Goal: Information Seeking & Learning: Learn about a topic

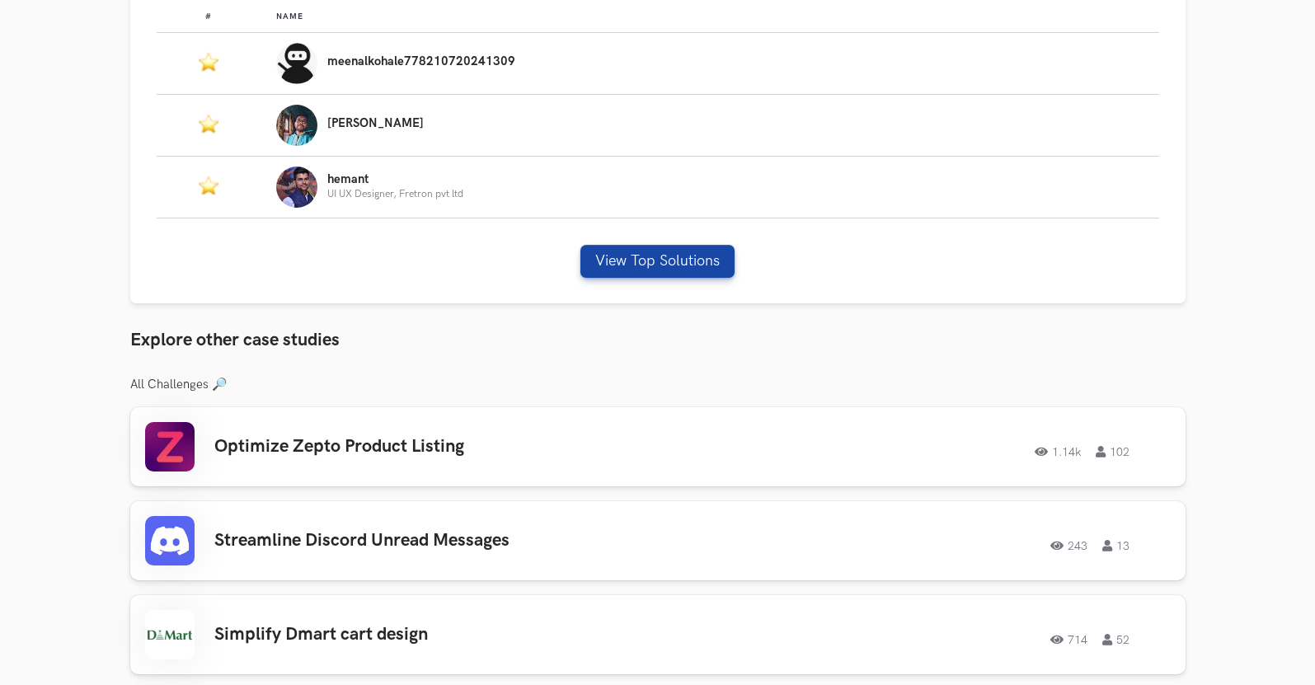
scroll to position [1154, 0]
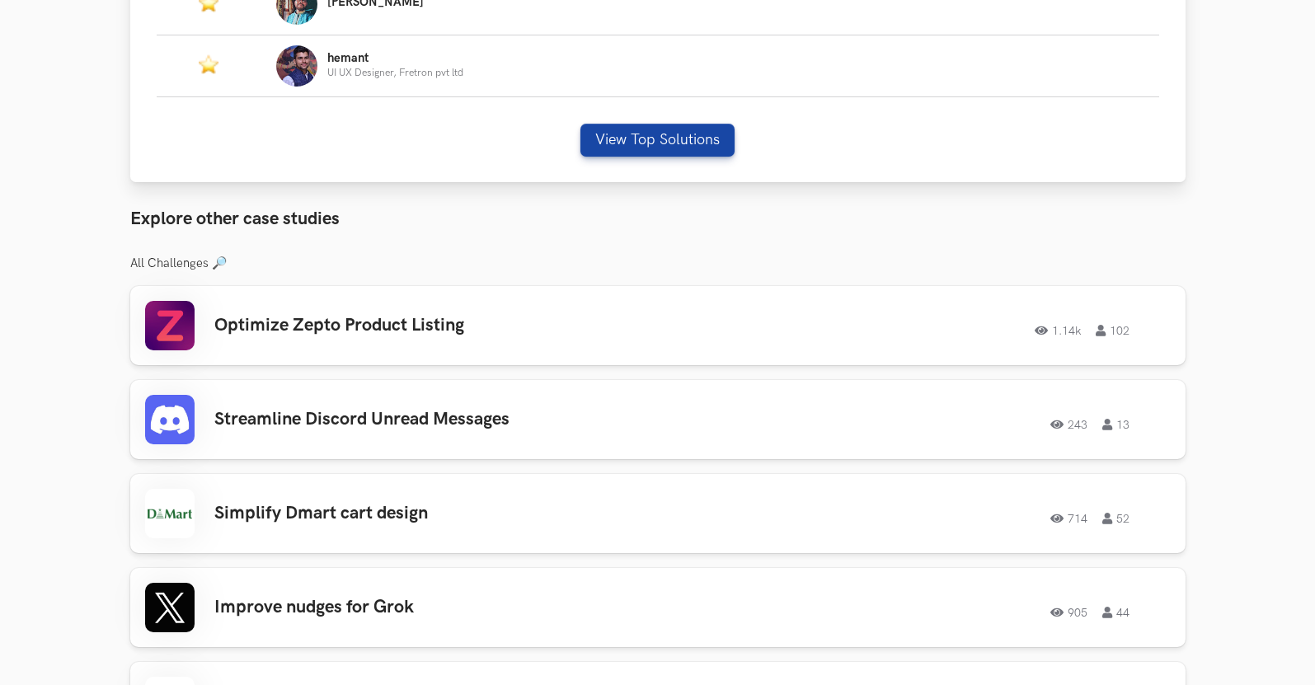
click at [683, 121] on div "# Name #: Name: meenalkohale778210720241309 #: Name: Praneet #: Name: hemant UI…" at bounding box center [657, 27] width 1055 height 311
click at [693, 148] on button "View Top Solutions" at bounding box center [657, 140] width 154 height 33
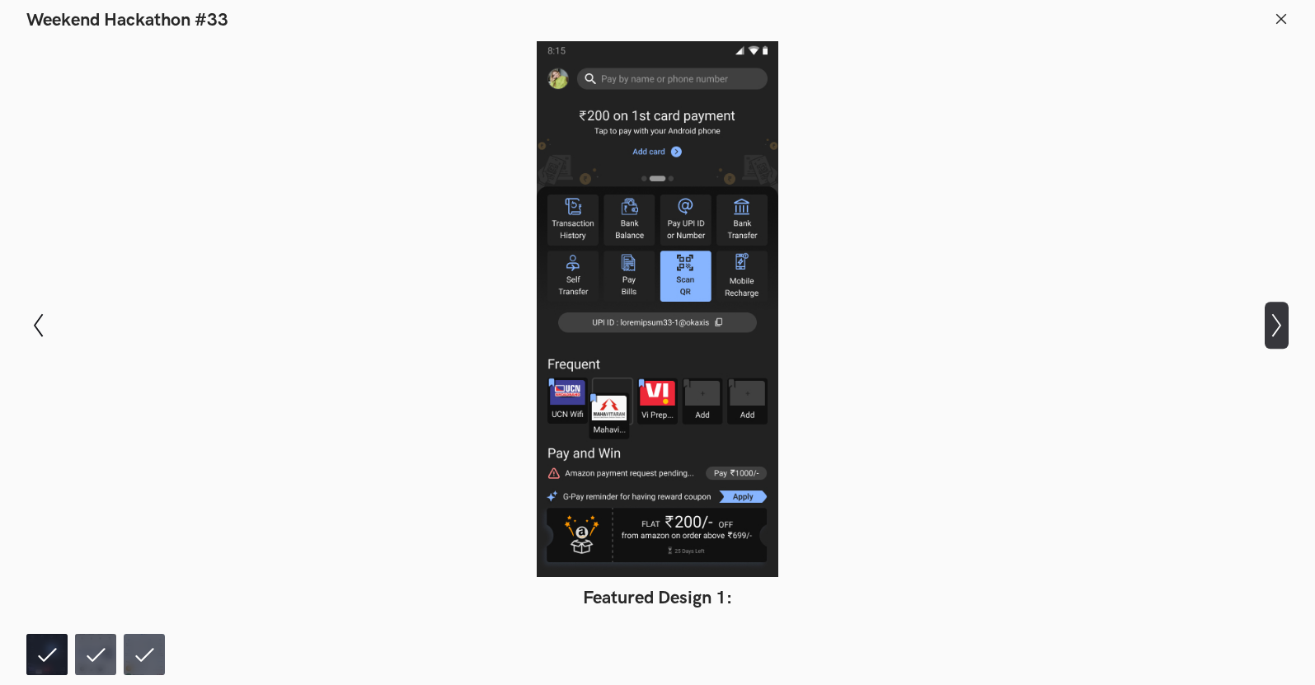
click at [1285, 324] on icon "Show next slide" at bounding box center [1277, 325] width 24 height 24
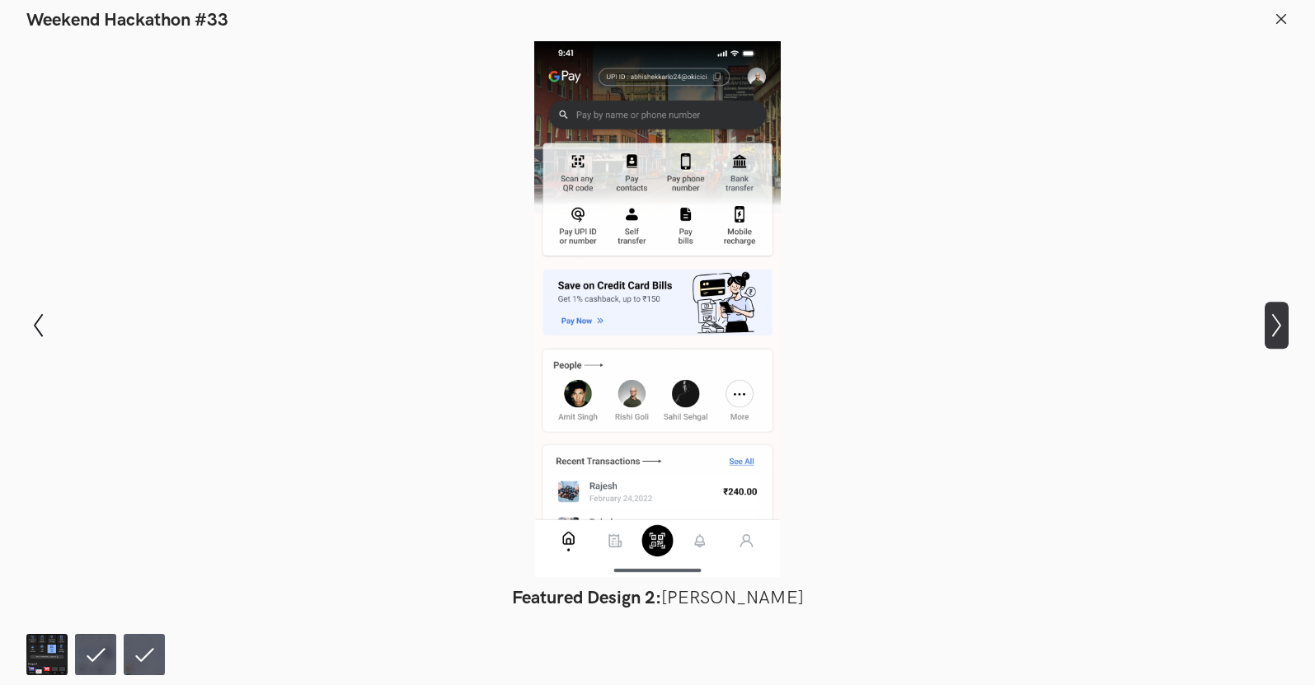
click at [1285, 324] on icon "Show next slide" at bounding box center [1277, 325] width 24 height 24
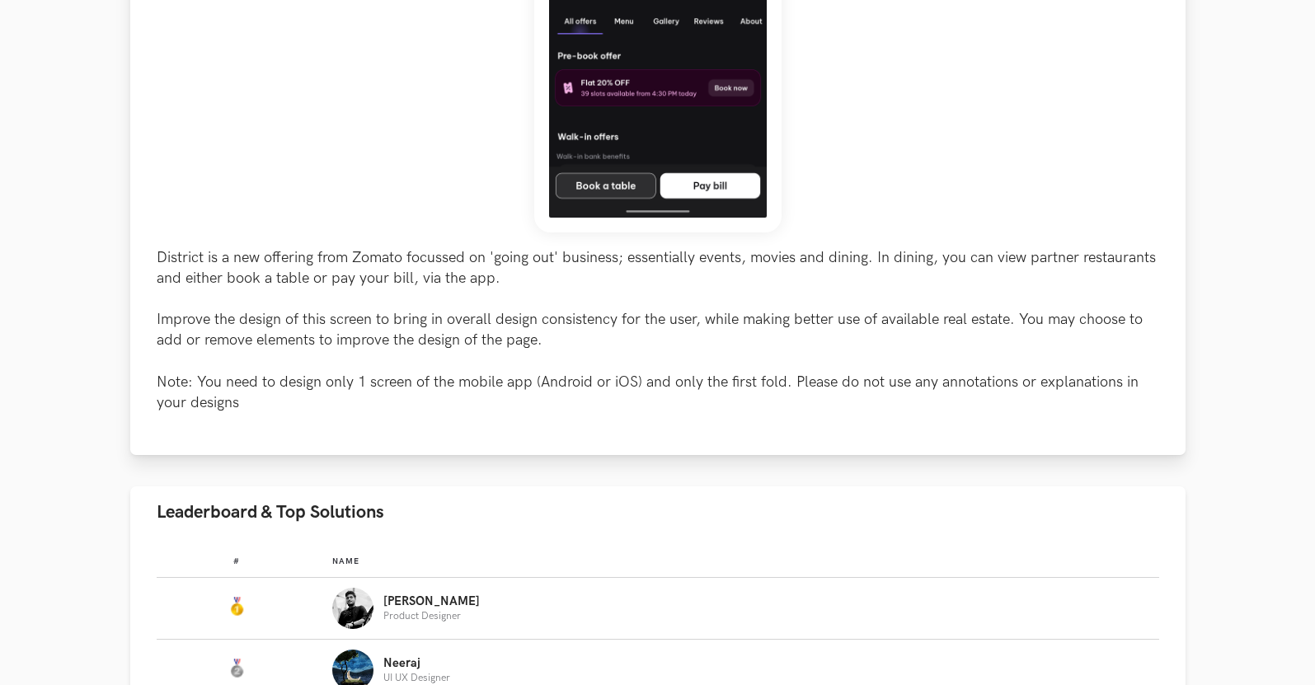
scroll to position [742, 0]
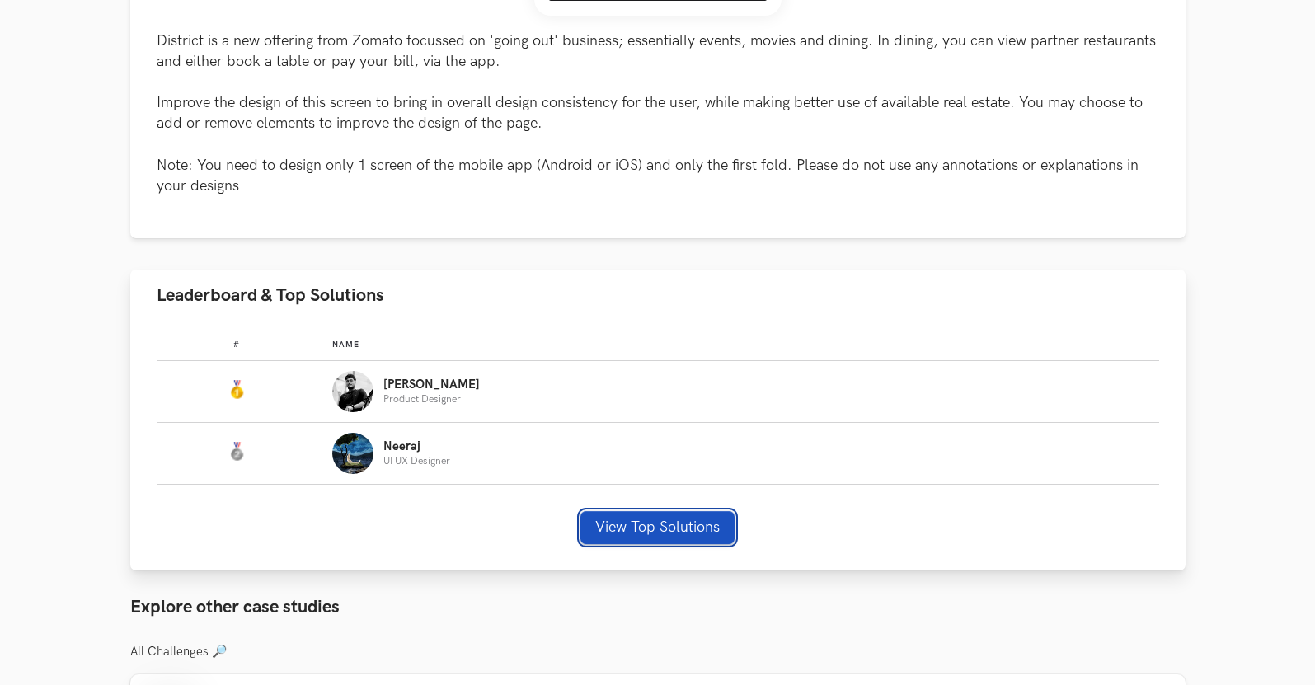
click at [656, 515] on button "View Top Solutions" at bounding box center [657, 527] width 154 height 33
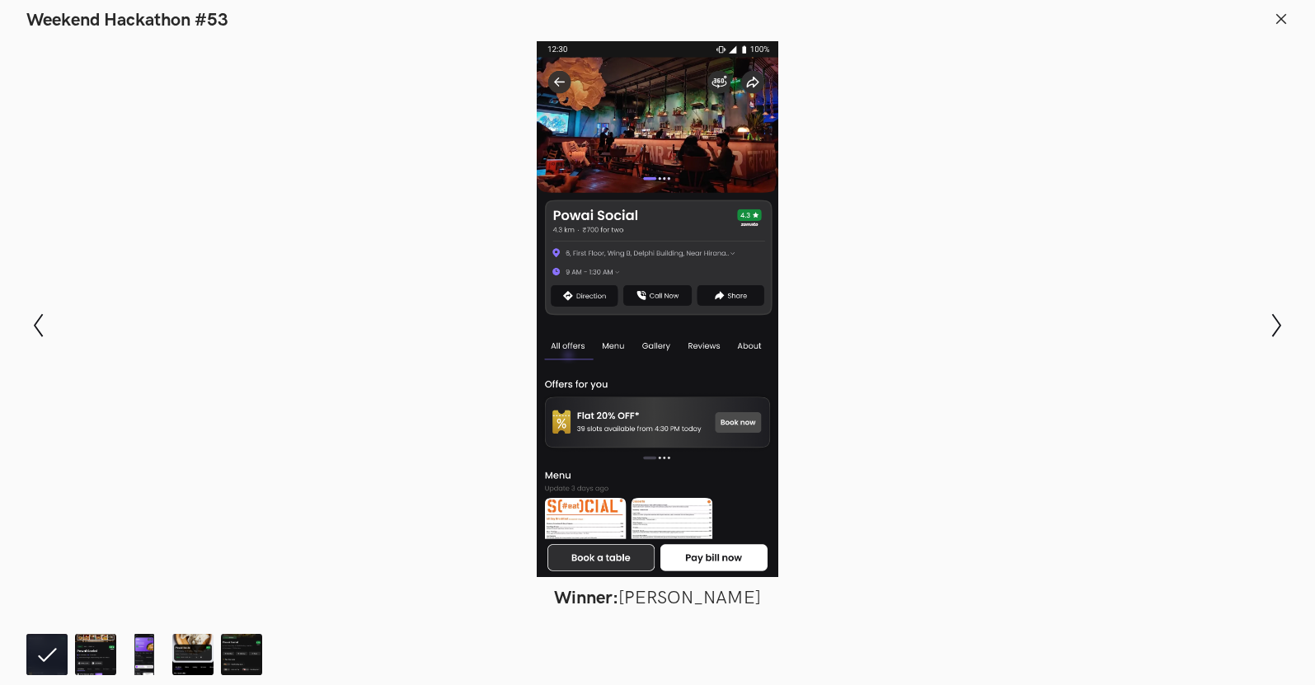
click at [1280, 16] on line at bounding box center [1281, 18] width 9 height 9
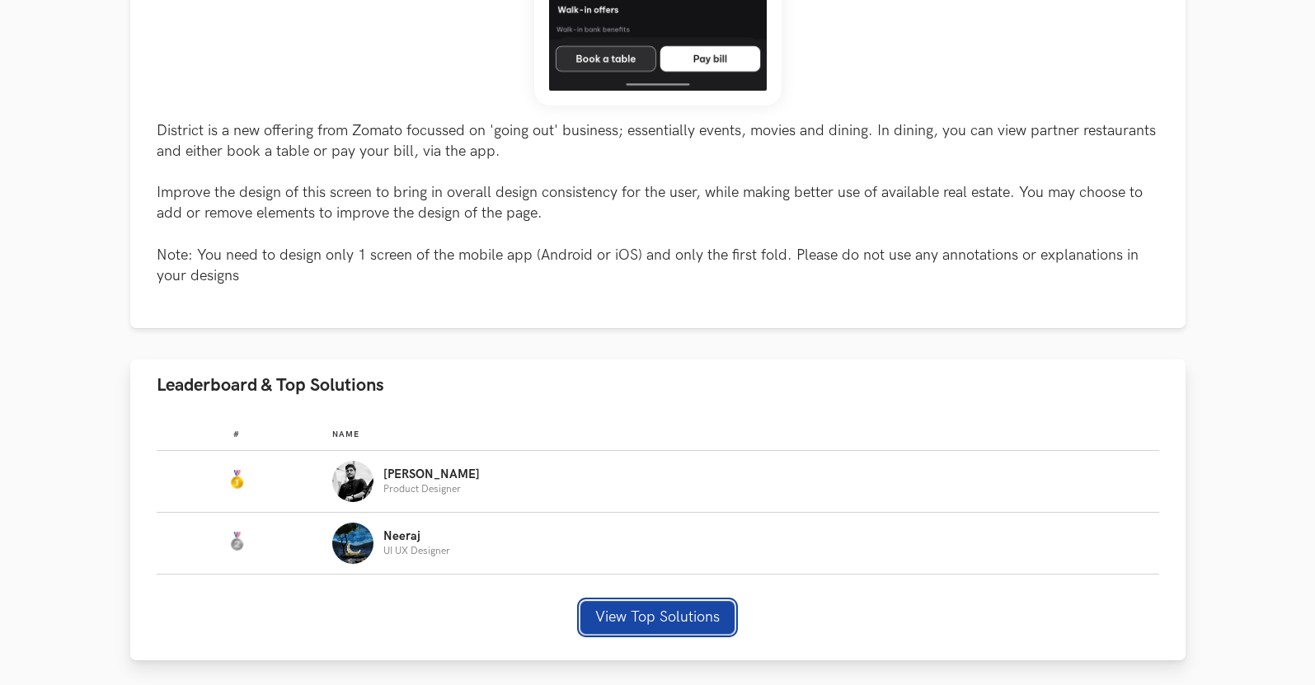
scroll to position [660, 0]
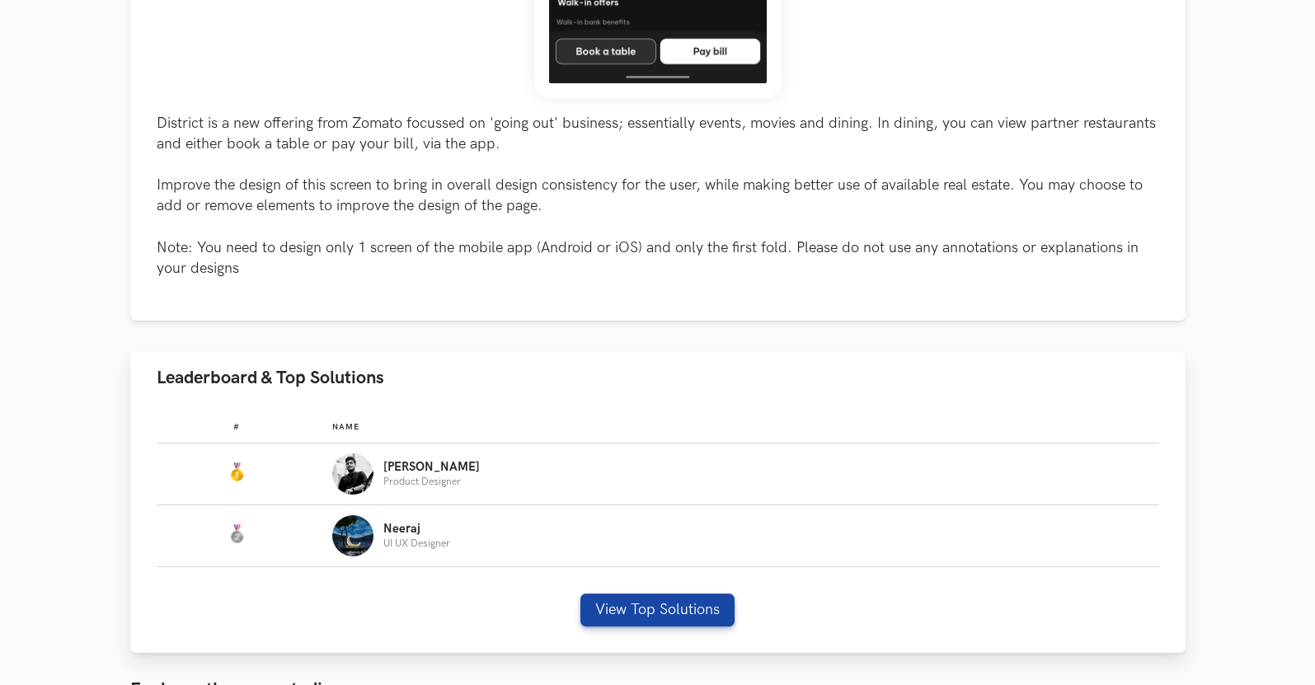
click at [633, 629] on div "# Name #: Name: [PERSON_NAME] Product Designer #: Name: [PERSON_NAME] UI UX Des…" at bounding box center [657, 528] width 1055 height 249
click at [673, 584] on div "# Name #: Name: [PERSON_NAME] Product Designer #: Name: [PERSON_NAME] UI UX Des…" at bounding box center [657, 528] width 1055 height 249
click at [676, 609] on button "View Top Solutions" at bounding box center [657, 610] width 154 height 33
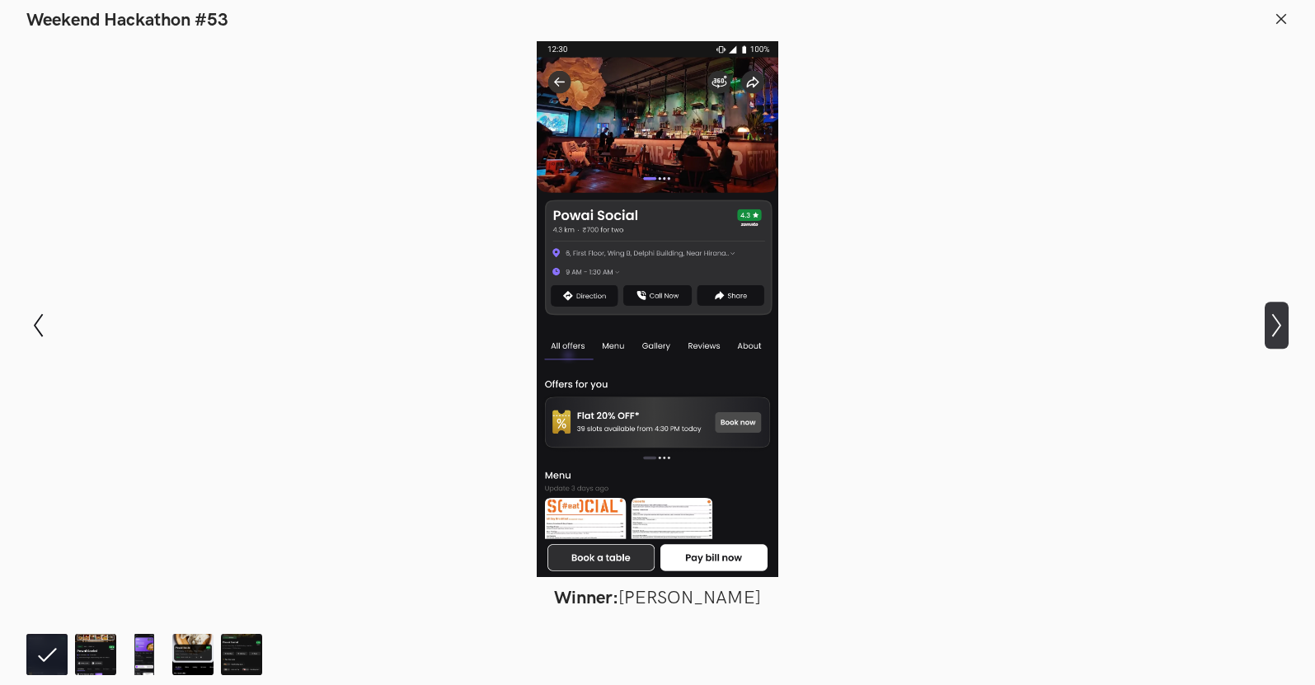
click at [1265, 326] on icon "Show next slide" at bounding box center [1277, 325] width 24 height 24
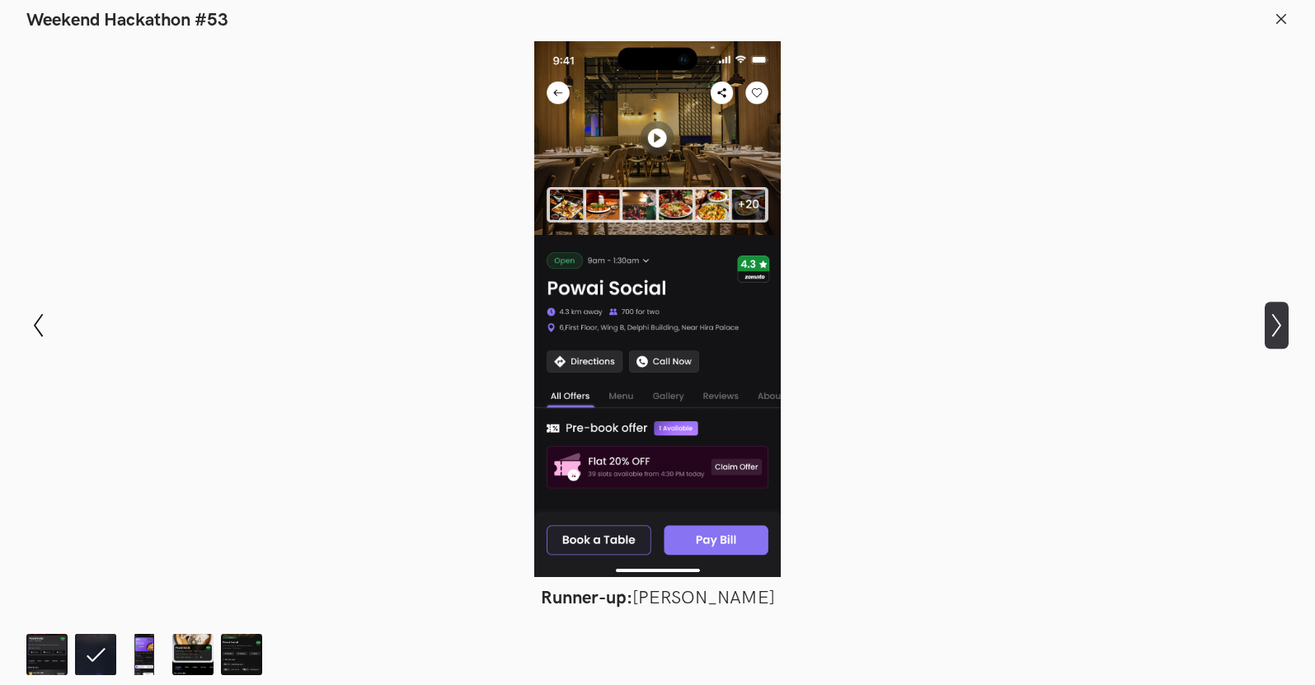
click at [1265, 326] on icon "Show next slide" at bounding box center [1277, 325] width 24 height 24
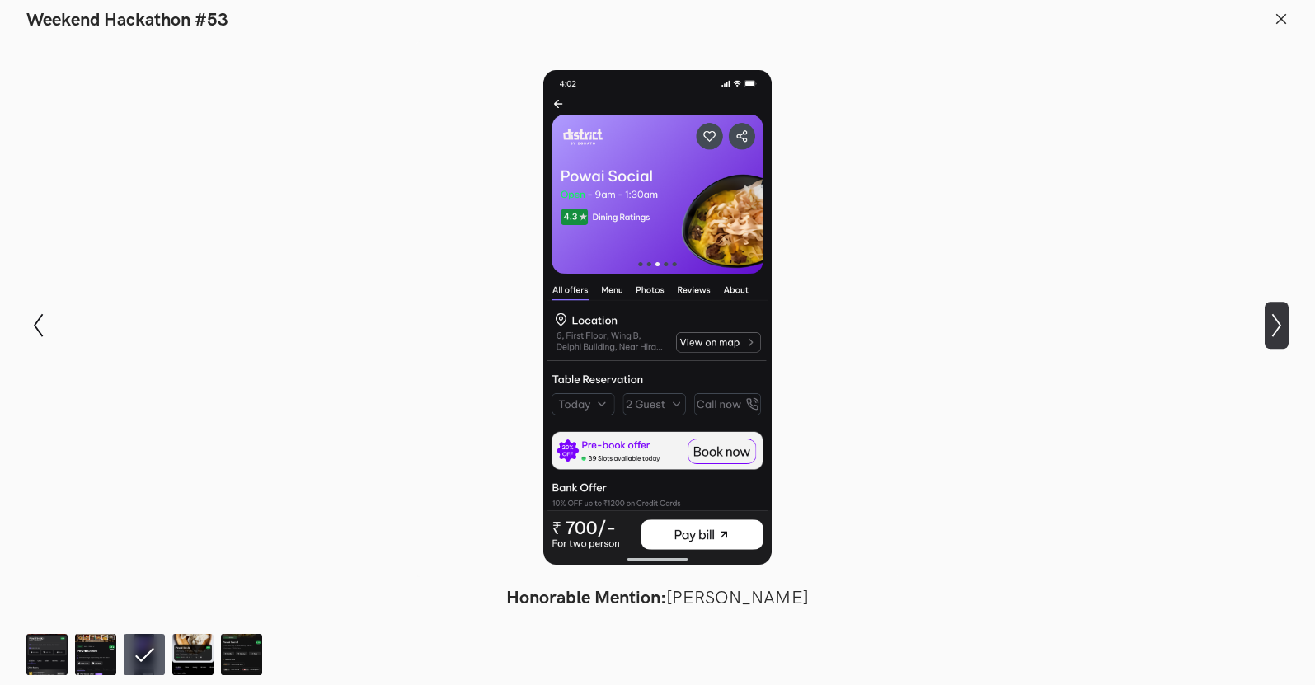
click at [1265, 326] on icon "Show next slide" at bounding box center [1277, 325] width 24 height 24
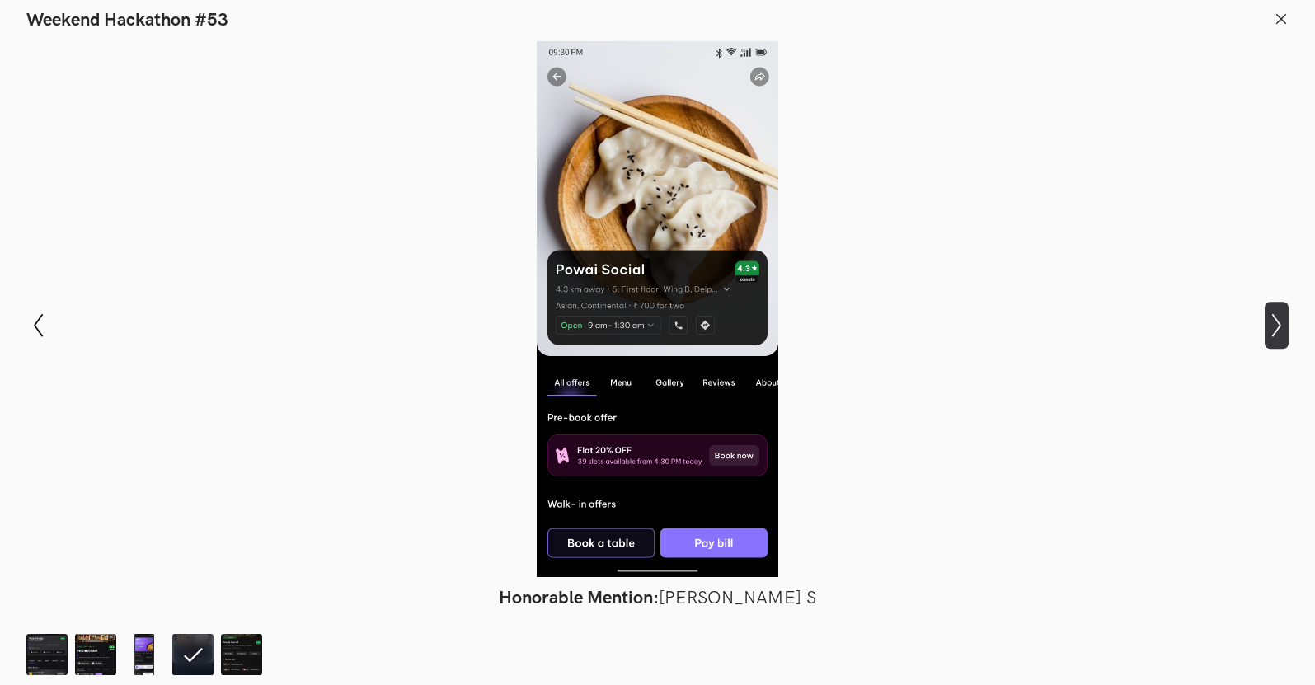
click at [1265, 326] on icon "Show next slide" at bounding box center [1277, 325] width 24 height 24
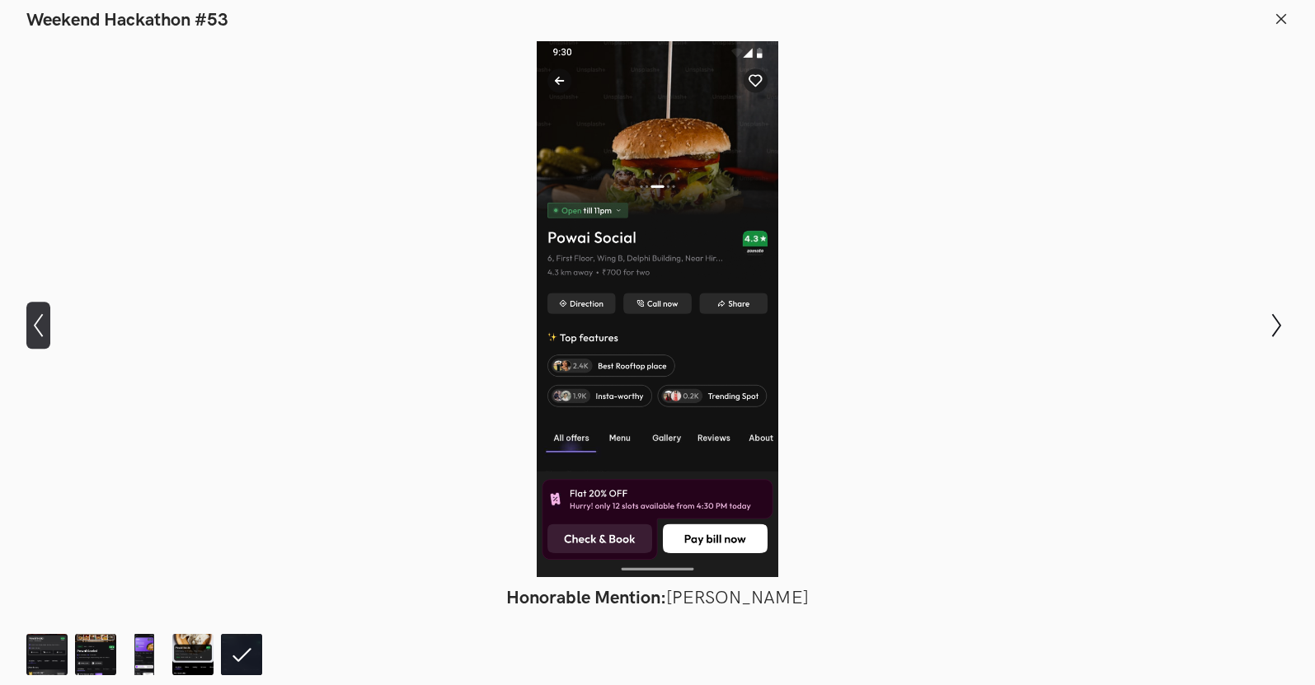
click at [39, 310] on button "Show previous slide" at bounding box center [38, 326] width 24 height 48
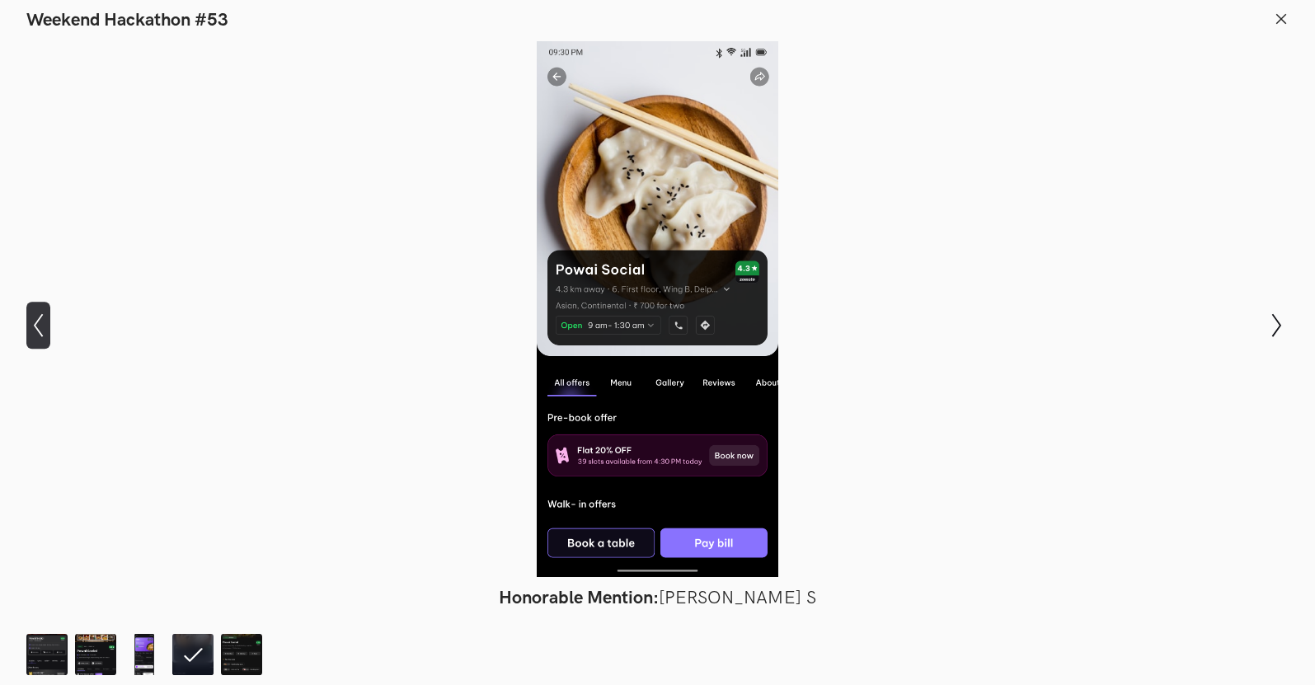
click at [39, 310] on button "Show previous slide" at bounding box center [38, 326] width 24 height 48
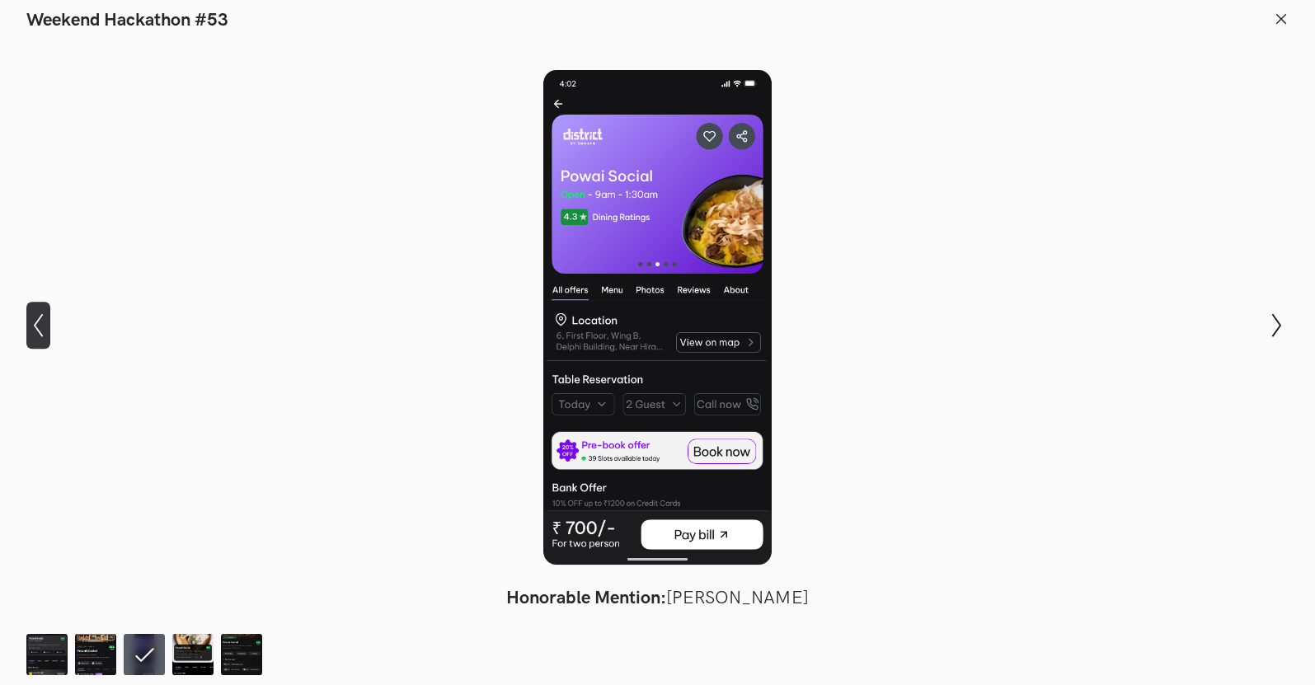
click at [39, 310] on button "Show previous slide" at bounding box center [38, 326] width 24 height 48
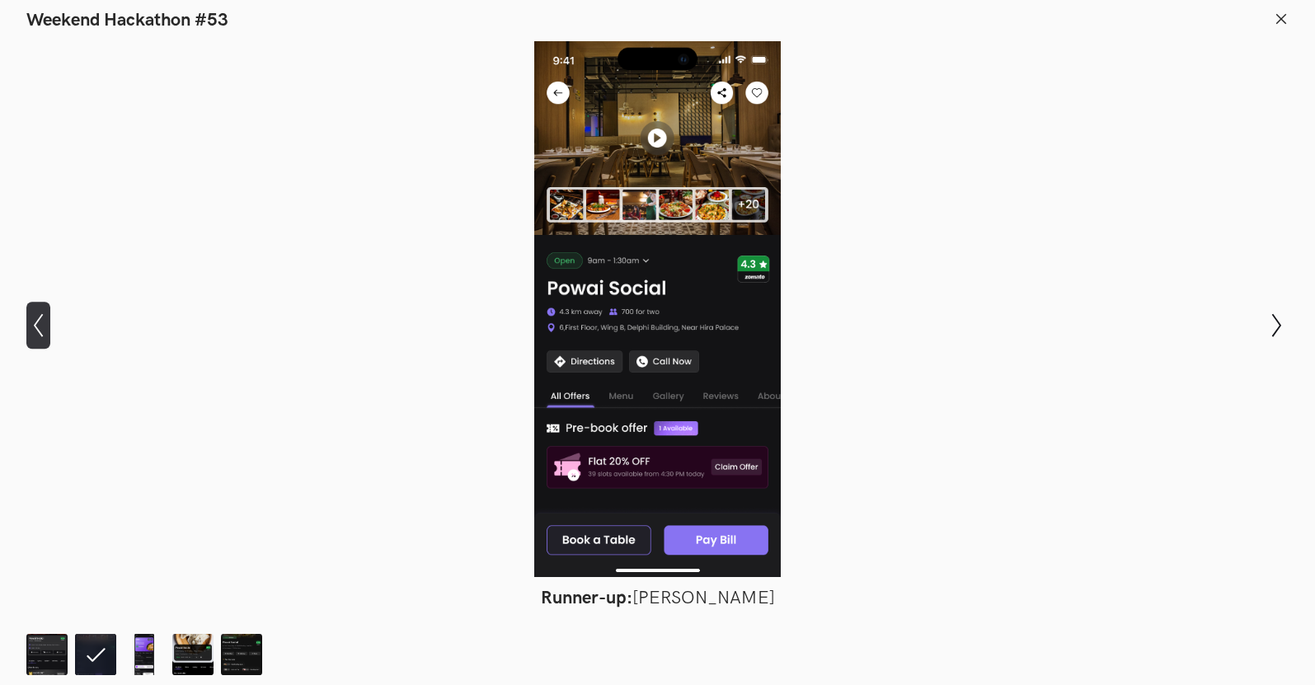
click at [39, 310] on button "Show previous slide" at bounding box center [38, 326] width 24 height 48
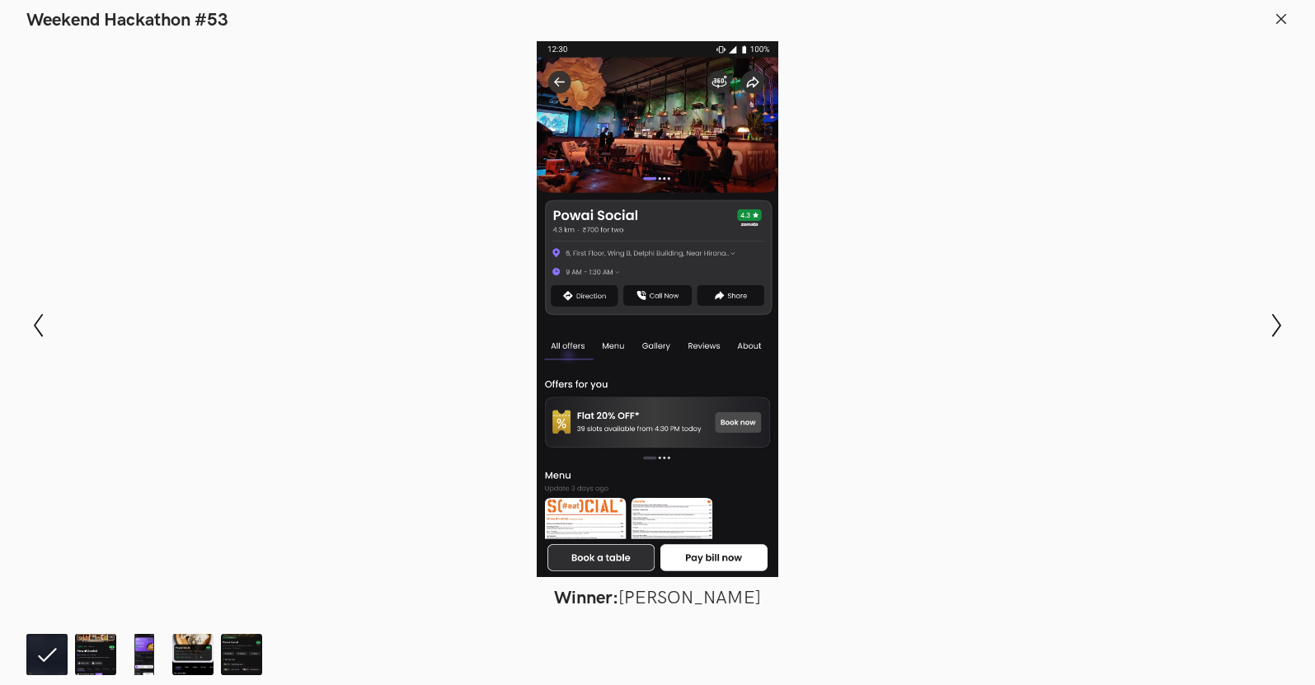
click at [1285, 20] on icon at bounding box center [1281, 19] width 15 height 15
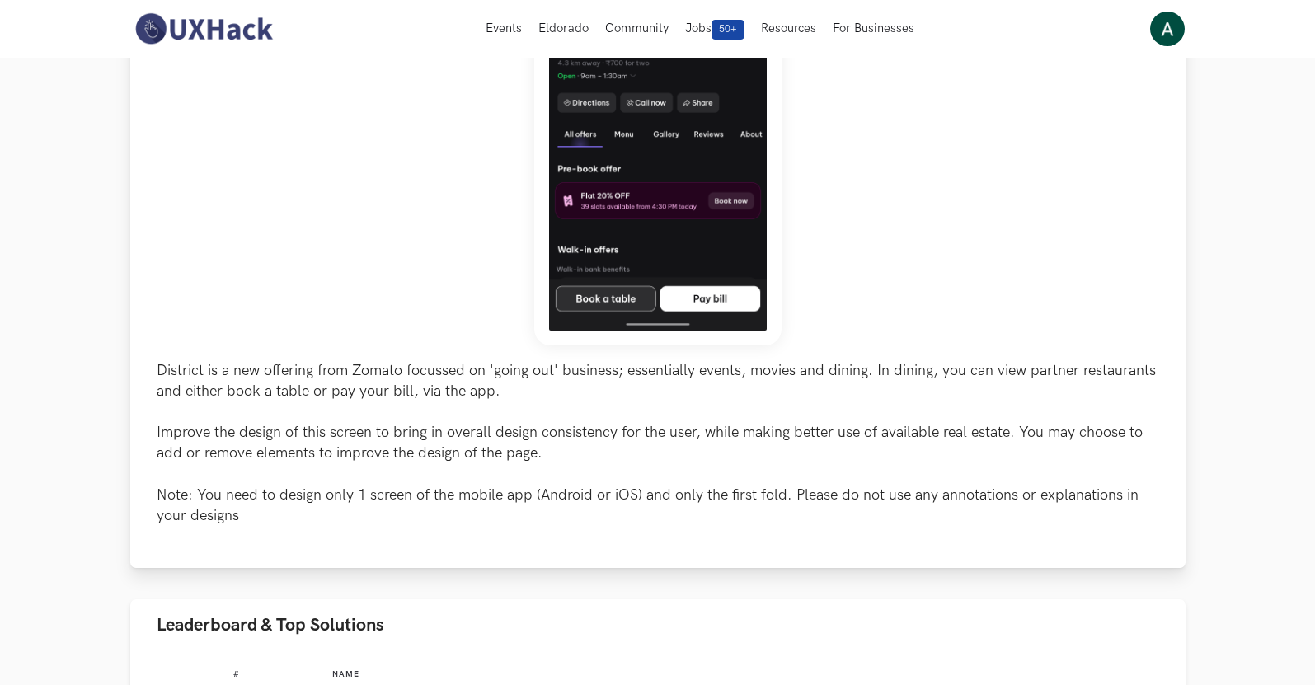
scroll to position [247, 0]
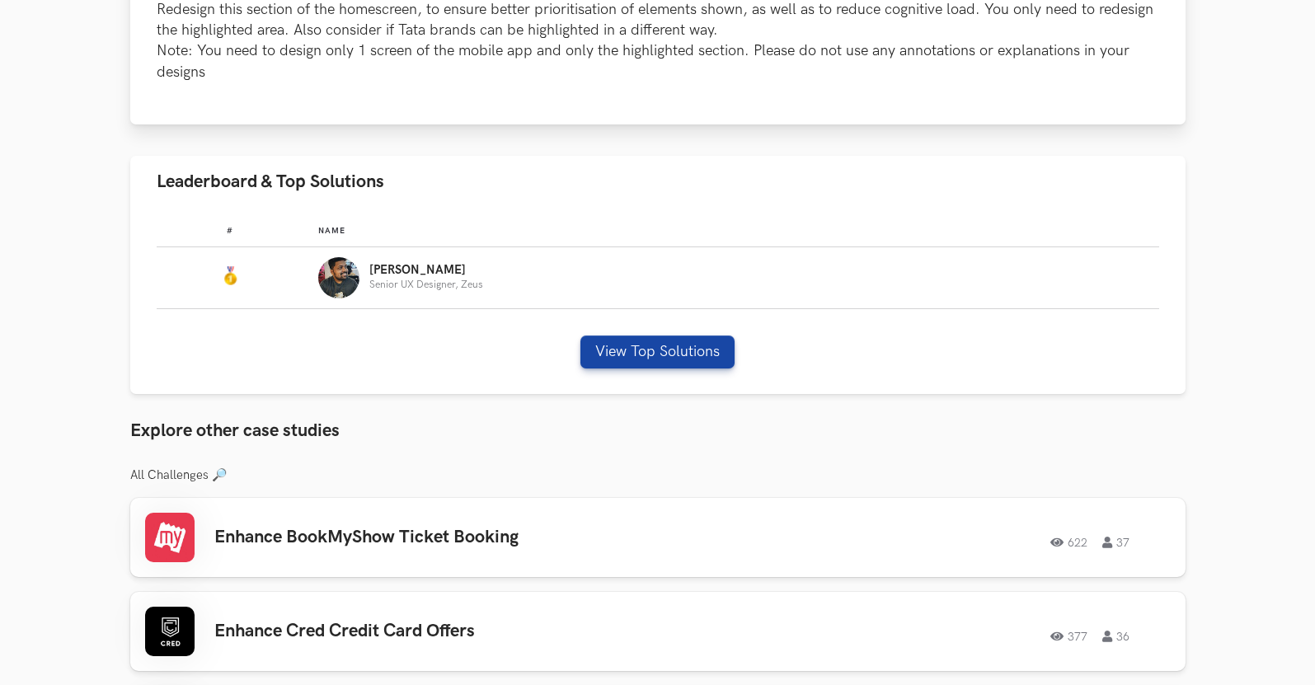
scroll to position [825, 0]
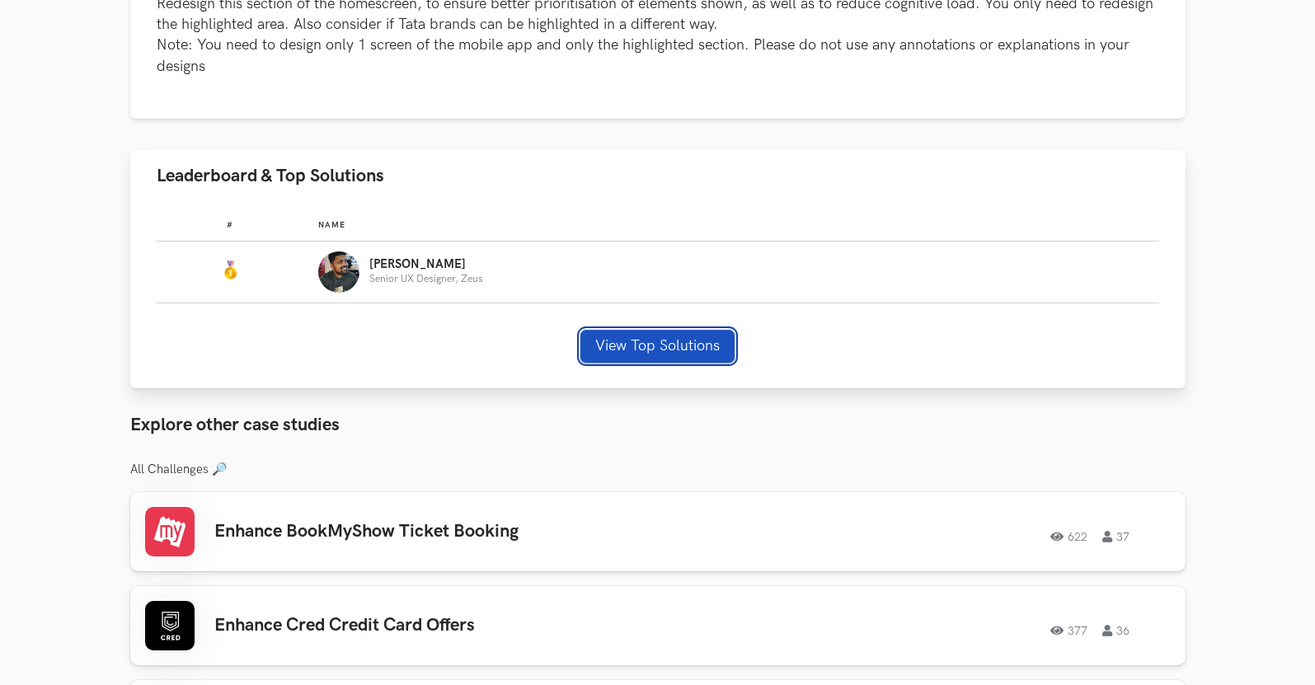
click at [613, 337] on button "View Top Solutions" at bounding box center [657, 346] width 154 height 33
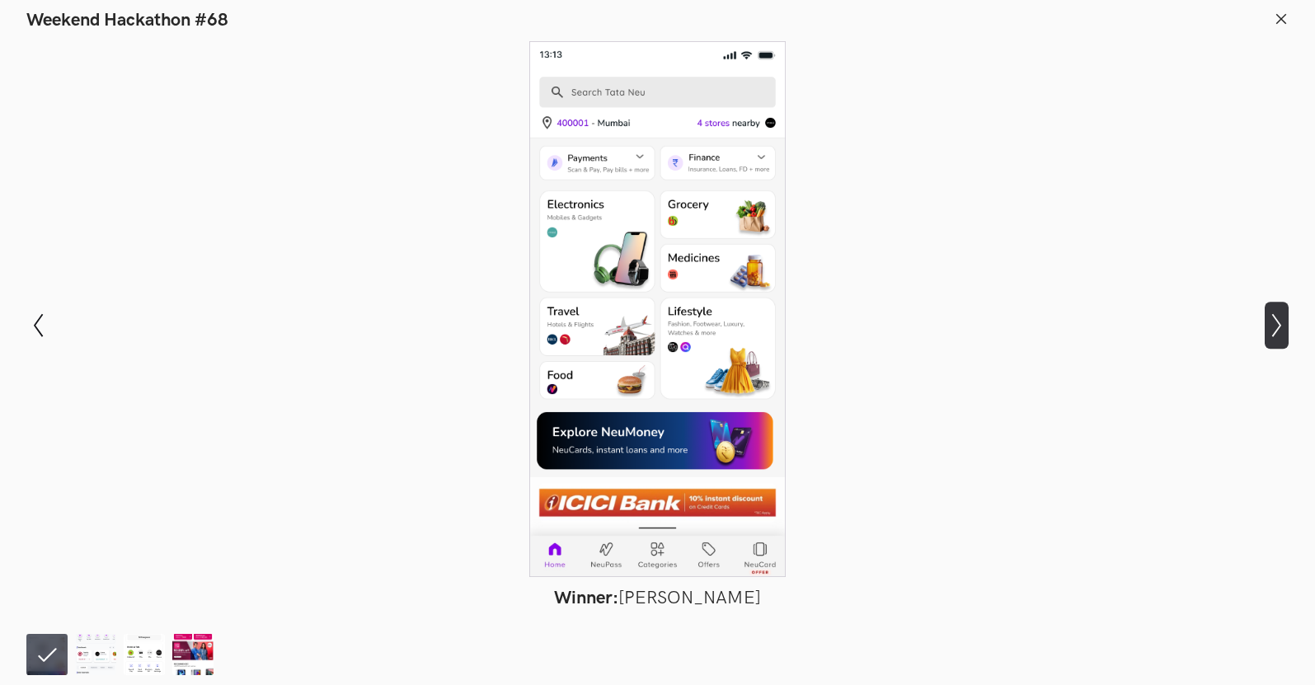
click at [1280, 331] on icon "Show next slide" at bounding box center [1277, 325] width 24 height 24
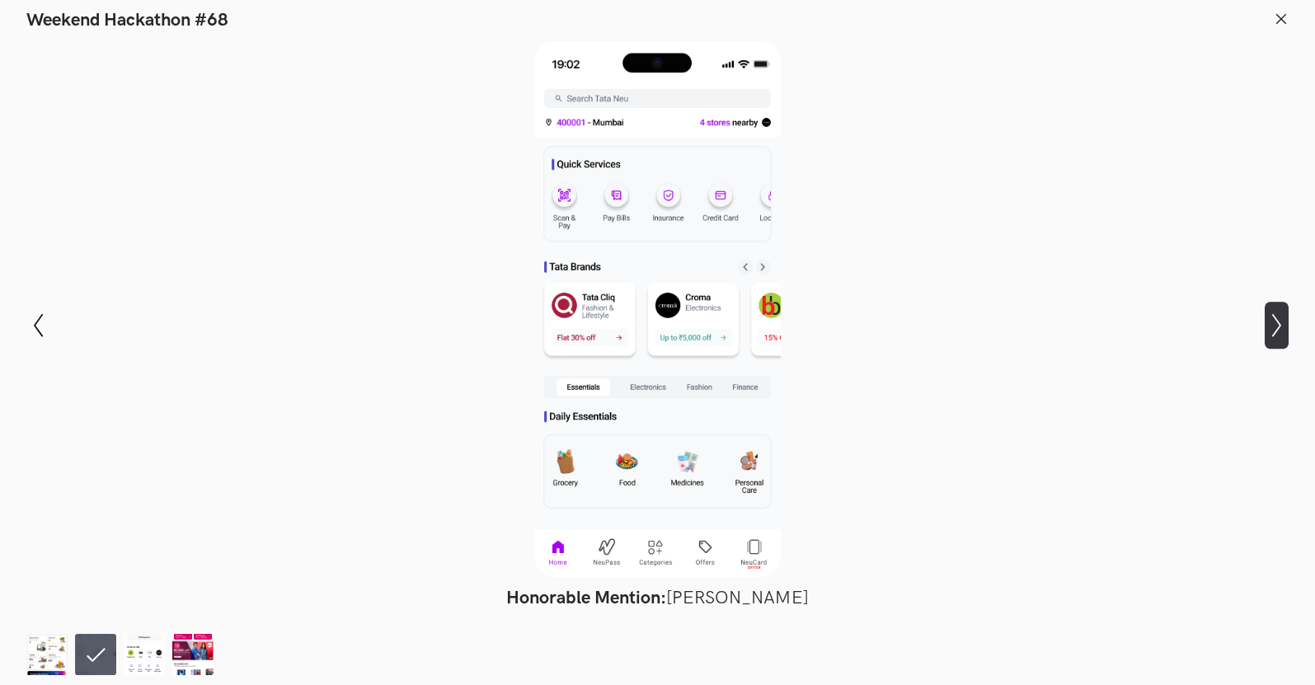
click at [1270, 320] on icon "Show next slide" at bounding box center [1277, 325] width 24 height 24
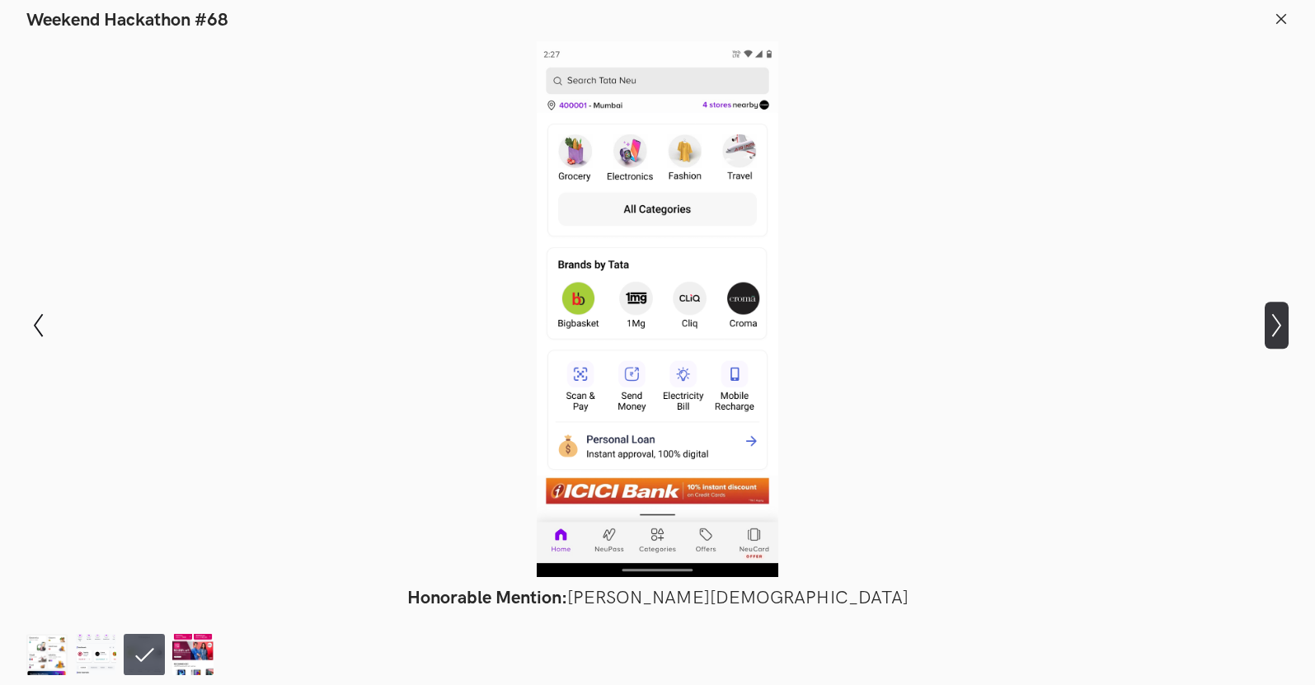
click at [1270, 320] on icon "Show next slide" at bounding box center [1277, 325] width 24 height 24
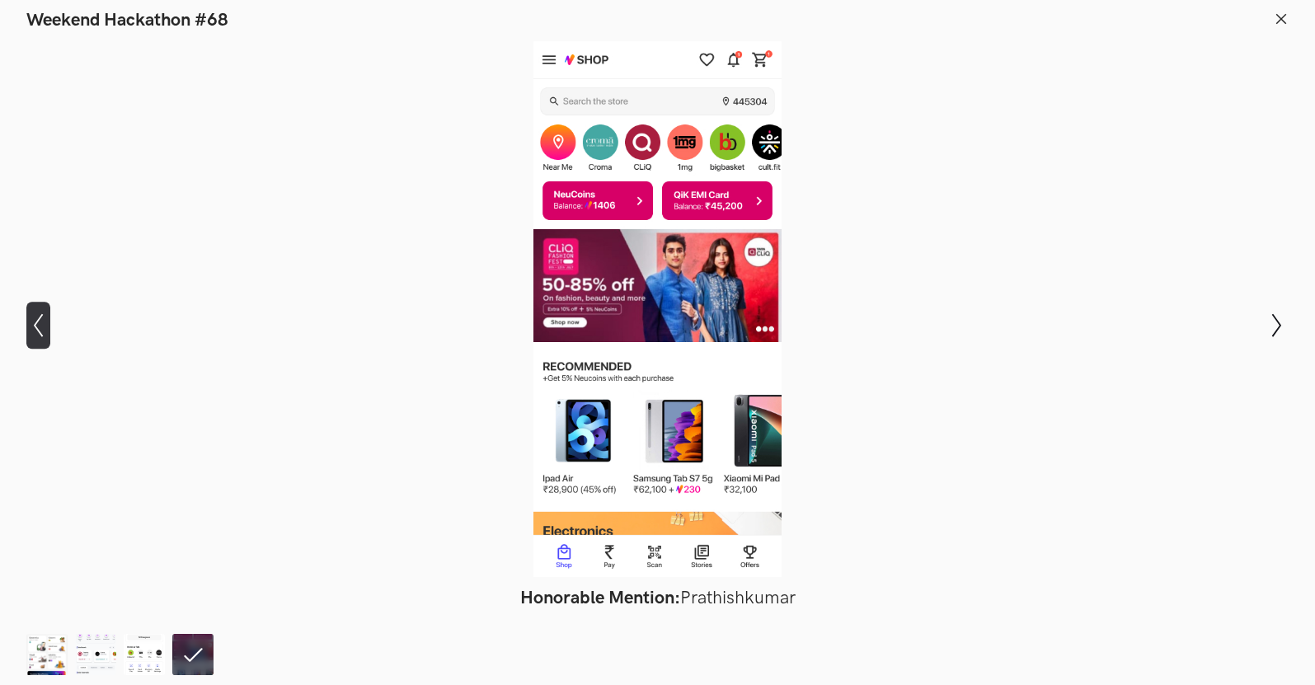
click at [42, 318] on icon "Show previous slide" at bounding box center [38, 325] width 24 height 24
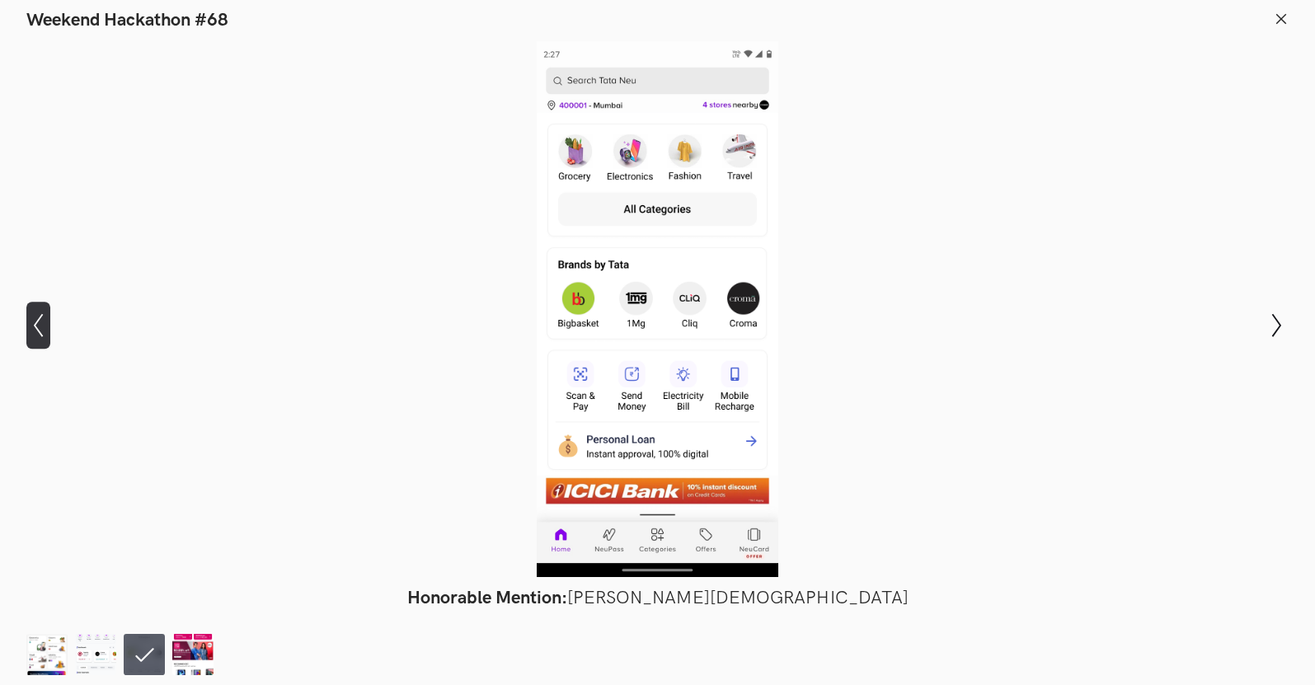
click at [42, 318] on icon "Show previous slide" at bounding box center [38, 325] width 24 height 24
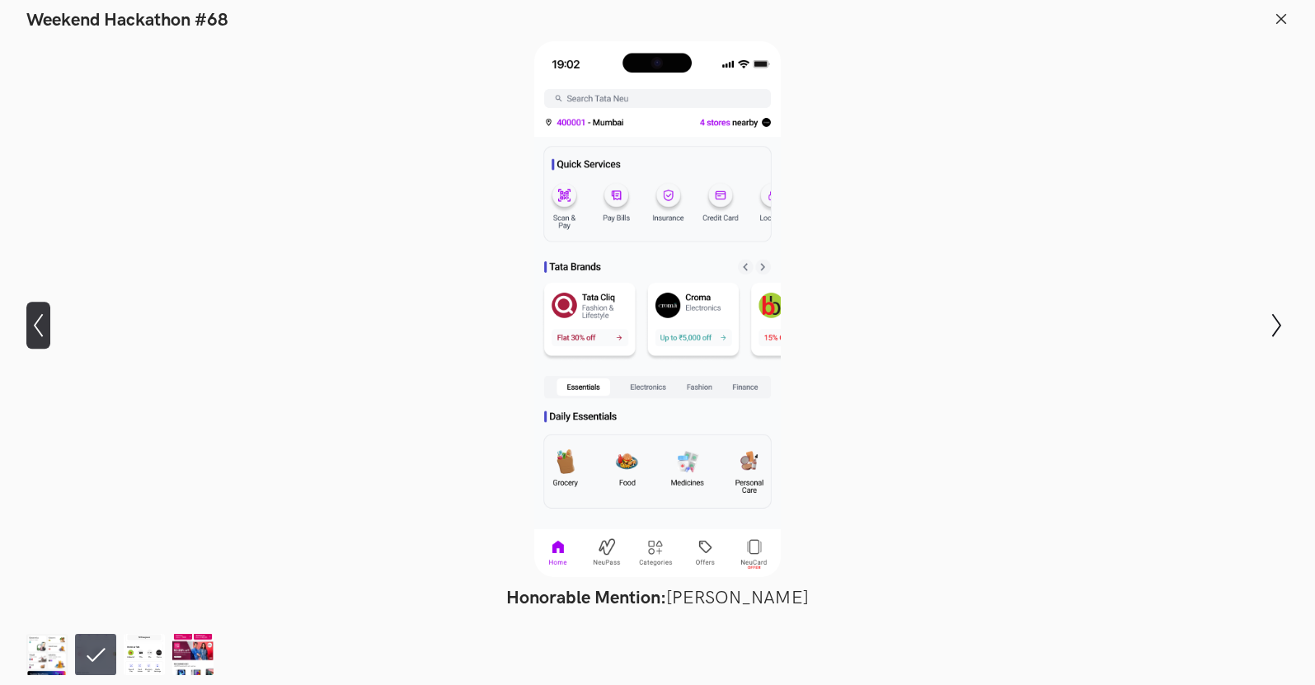
click at [42, 318] on icon "Show previous slide" at bounding box center [38, 325] width 24 height 24
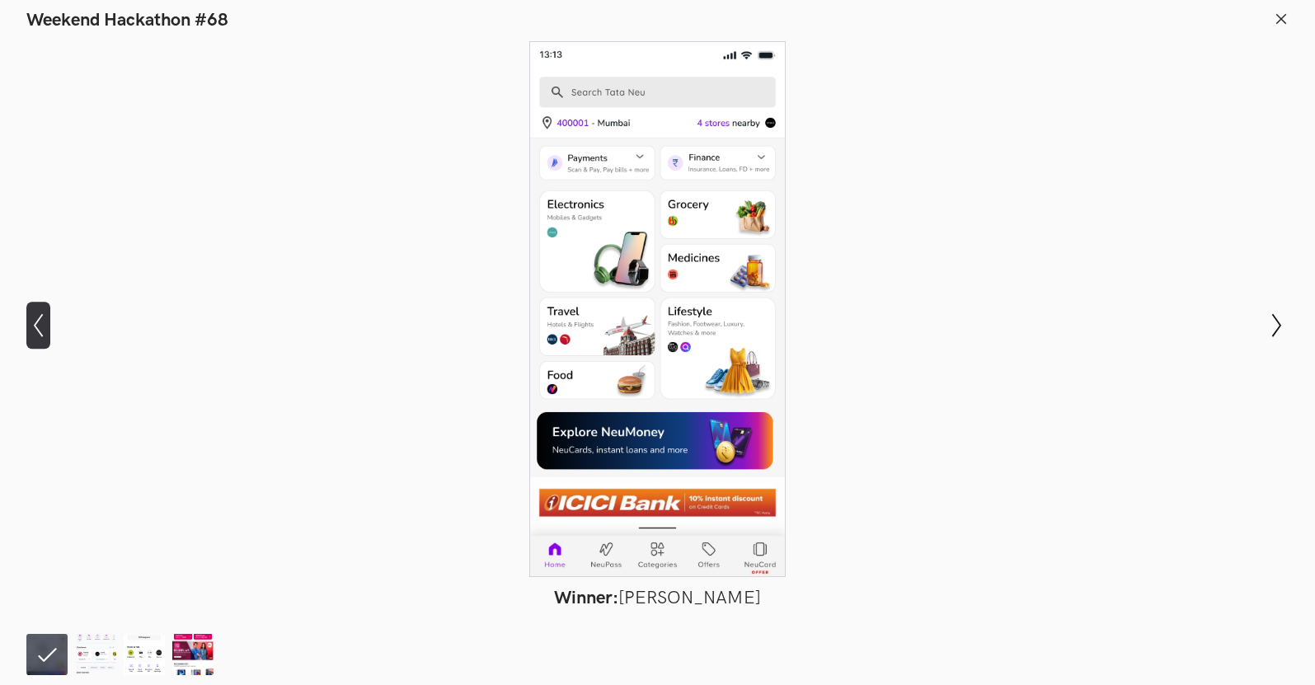
click at [45, 341] on button "Show previous slide" at bounding box center [38, 326] width 24 height 48
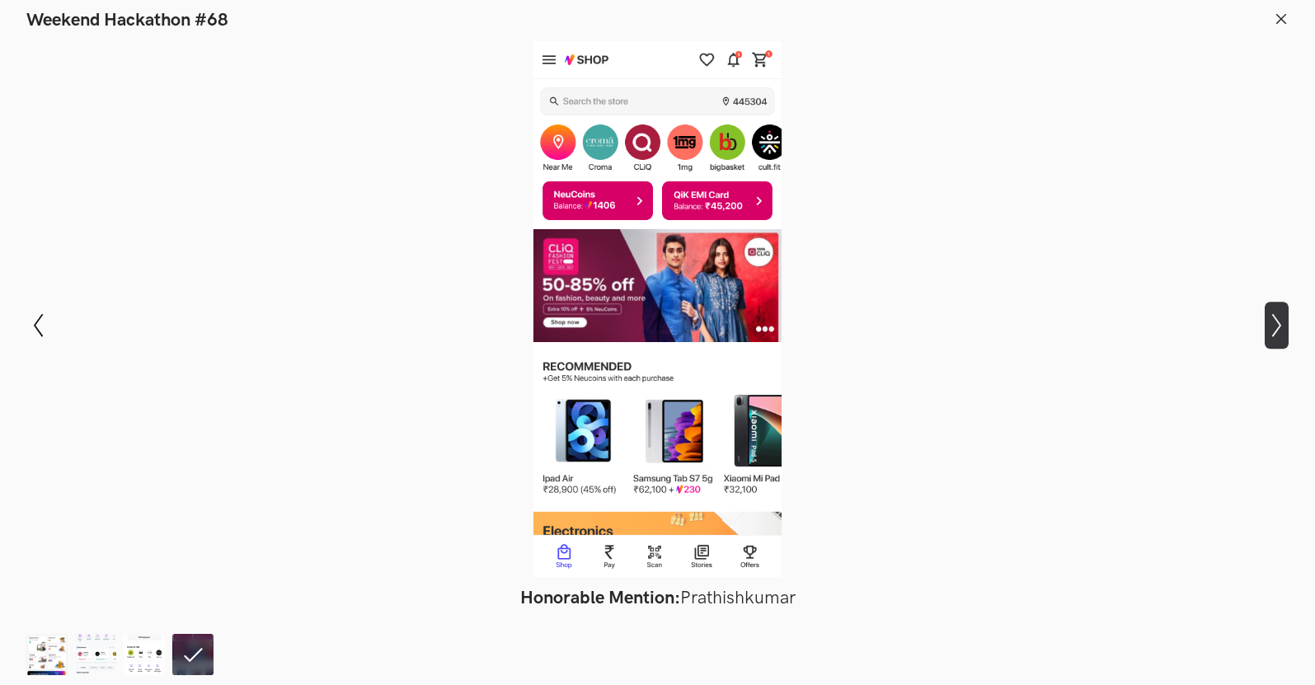
click at [1281, 342] on button "Show next slide" at bounding box center [1277, 326] width 24 height 48
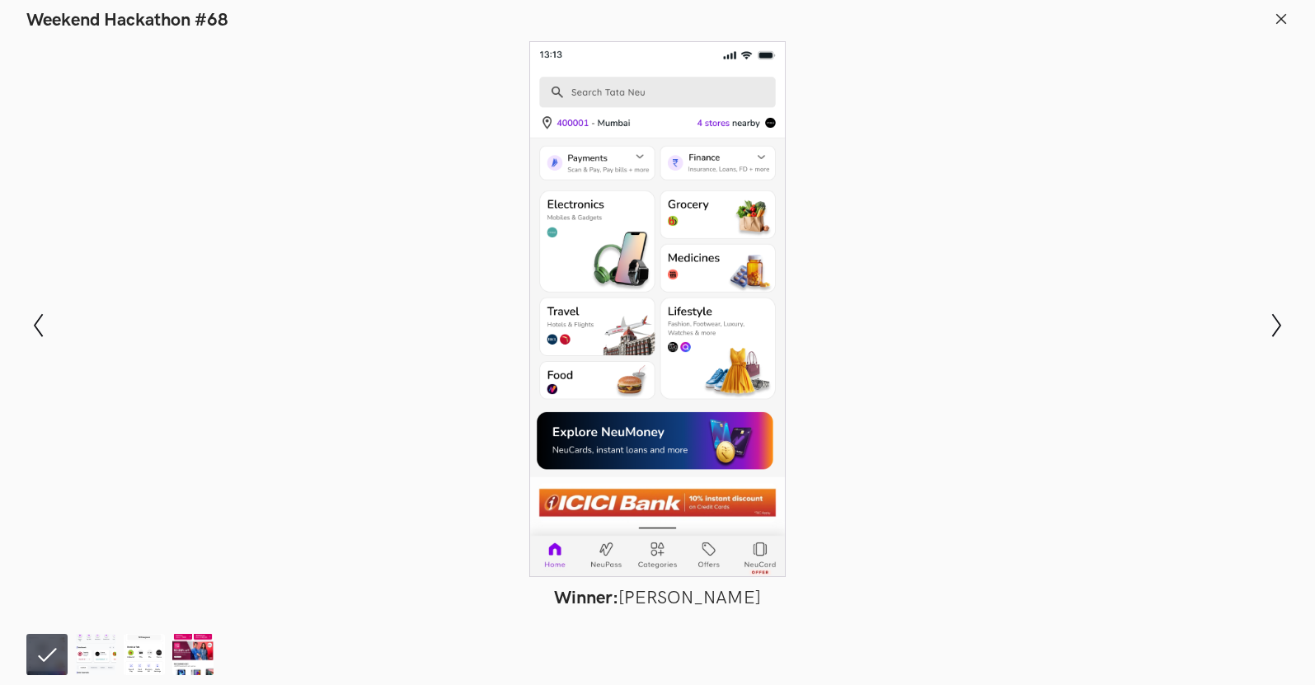
drag, startPoint x: 584, startPoint y: 359, endPoint x: 815, endPoint y: 416, distance: 238.0
click at [833, 423] on div at bounding box center [657, 309] width 1195 height 536
click at [720, 388] on div at bounding box center [657, 309] width 1195 height 536
click at [719, 387] on div at bounding box center [657, 309] width 1195 height 536
click at [1280, 16] on icon at bounding box center [1281, 19] width 15 height 15
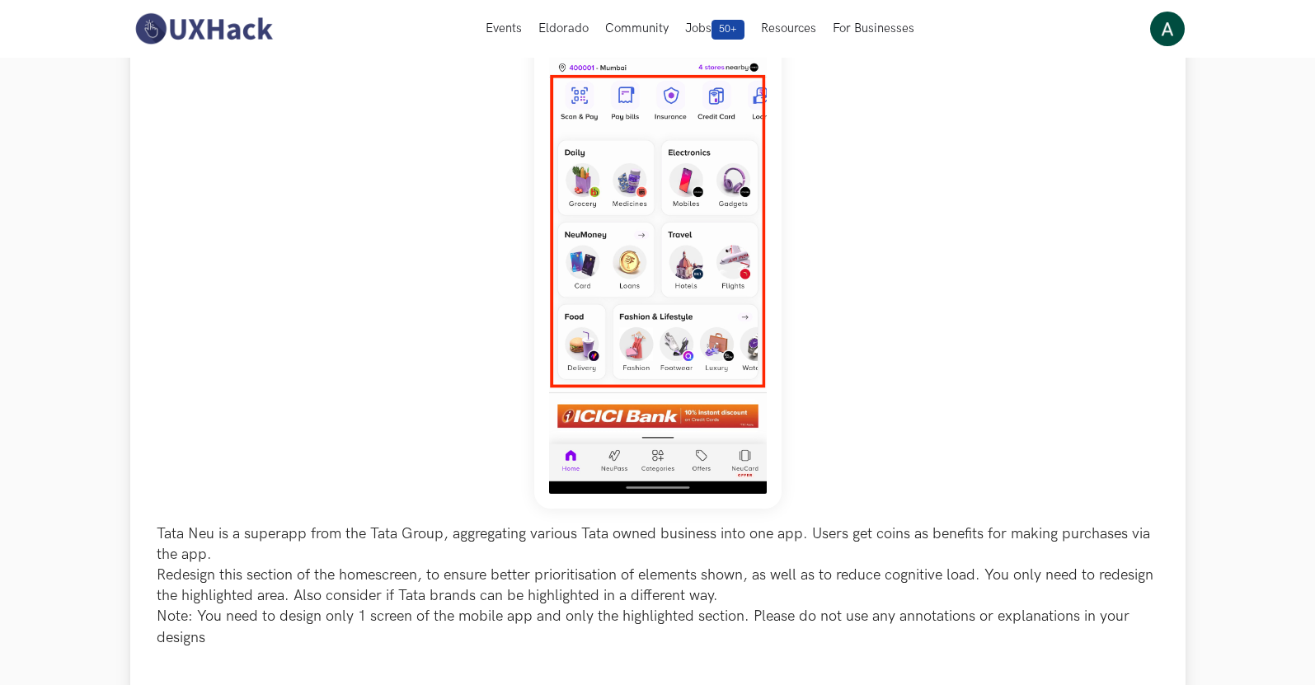
scroll to position [165, 0]
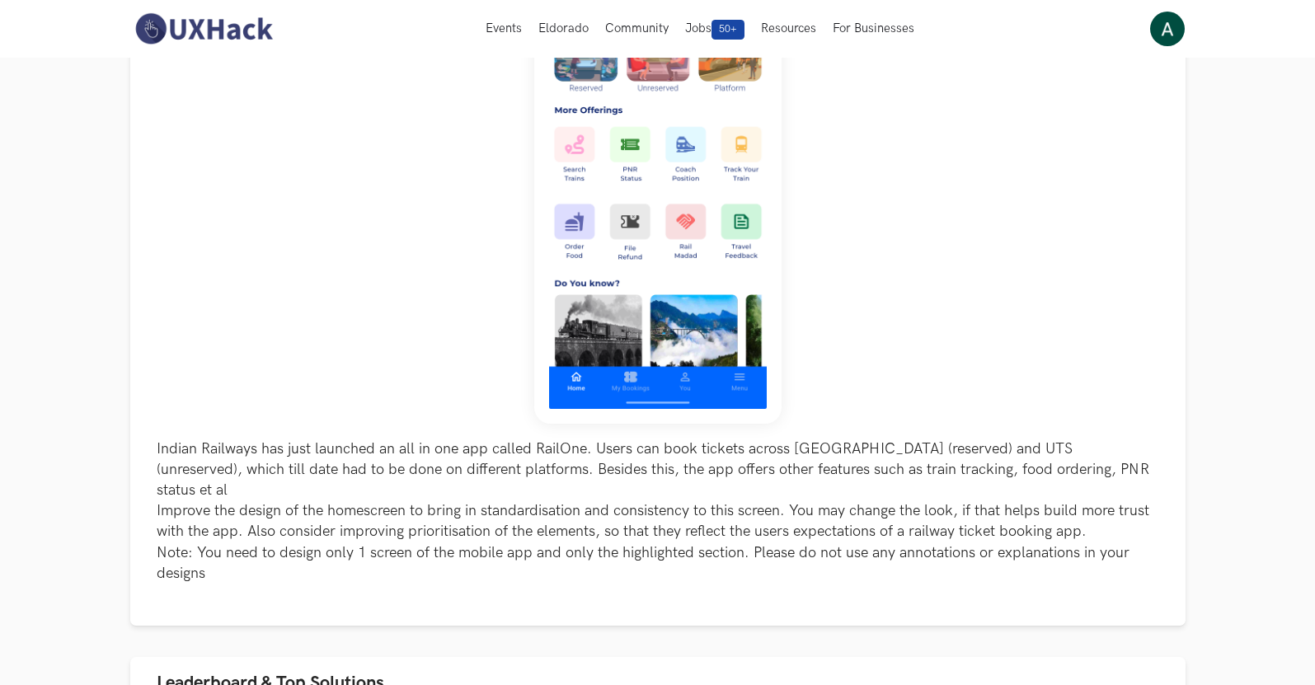
scroll to position [82, 0]
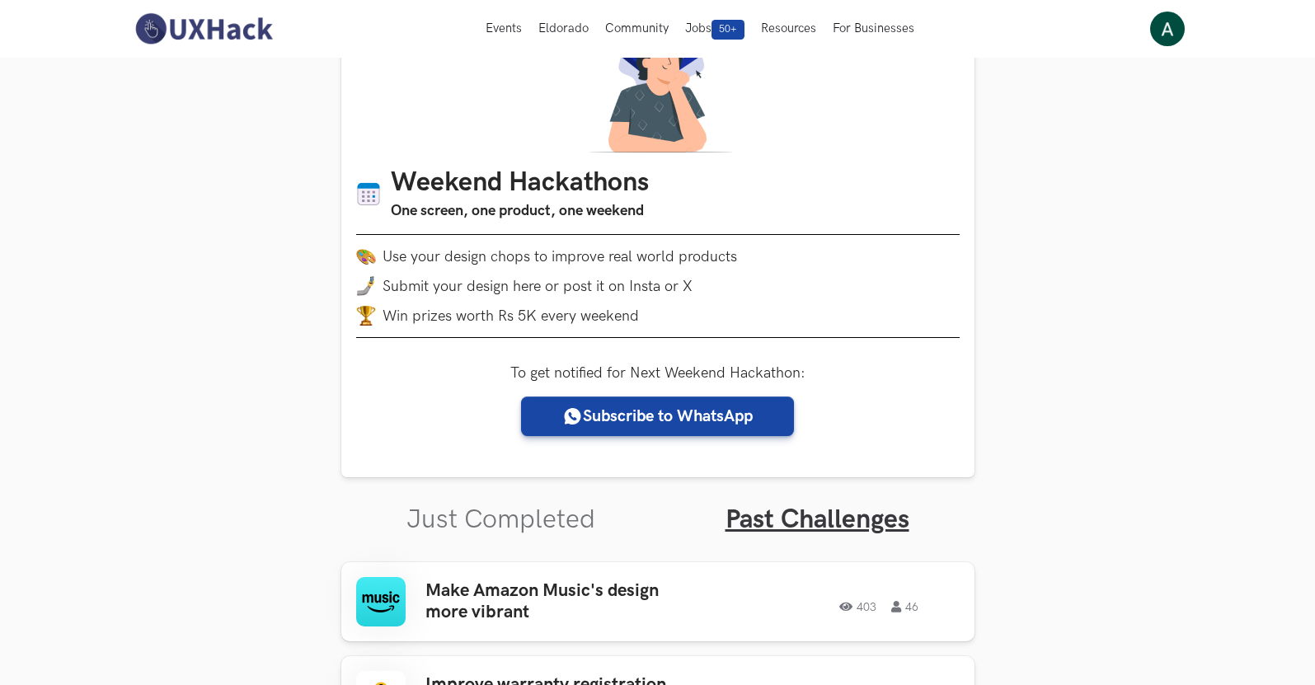
scroll to position [59, 0]
